Goal: Browse casually

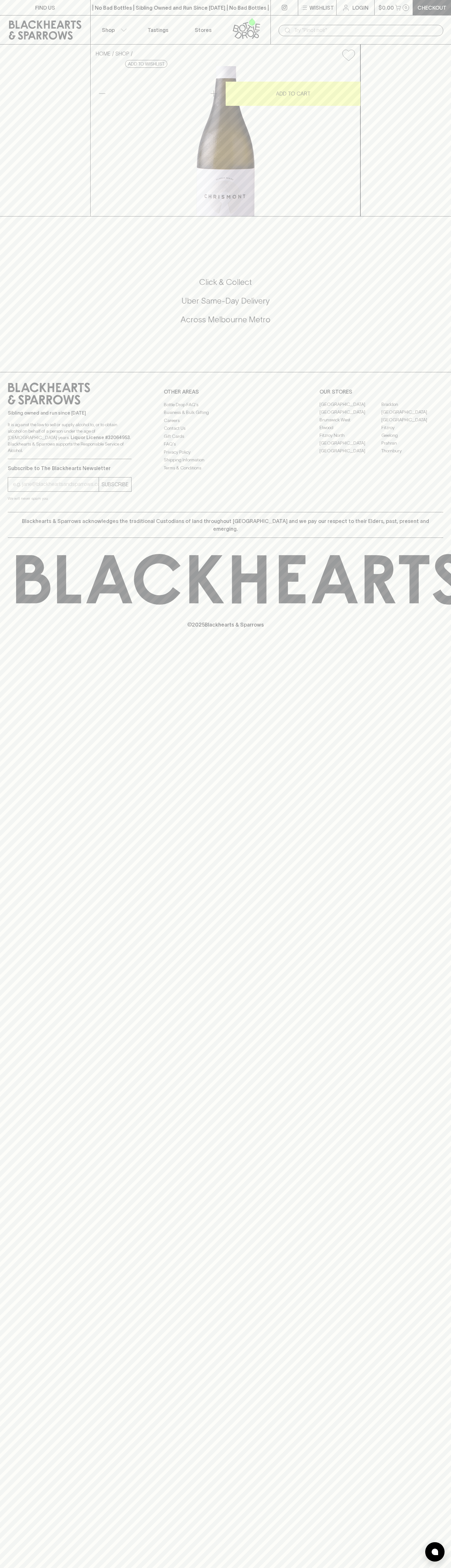
click at [440, 1325] on div "FIND US | No Bad Bottles | Sibling Owned and Run Since [DATE] | No Bad Bottles …" at bounding box center [225, 784] width 451 height 1568
click at [272, 1568] on html "FIND US | No Bad Bottles | Sibling Owned and Run Since [DATE] | No Bad Bottles …" at bounding box center [225, 784] width 451 height 1568
click at [25, 459] on div "Sibling owned and run since [DATE] It is against the law to sell or supply alco…" at bounding box center [70, 421] width 124 height 76
